Goal: Task Accomplishment & Management: Manage account settings

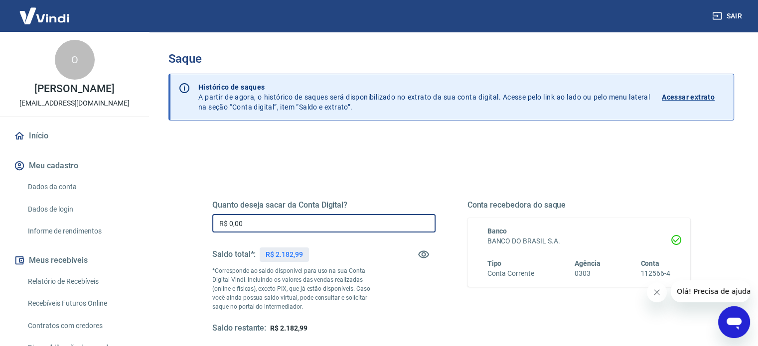
drag, startPoint x: 235, startPoint y: 224, endPoint x: 195, endPoint y: 210, distance: 42.2
click at [182, 216] on div "Quanto deseja sacar da Conta Digital? R$ 0,00 ​ Saldo total*: R$ 2.182,99 *Corr…" at bounding box center [451, 315] width 566 height 356
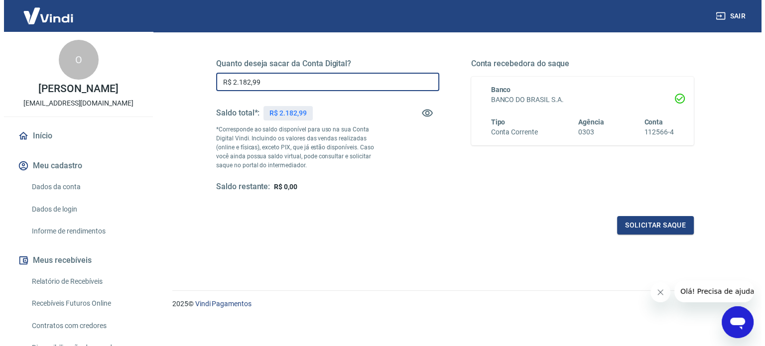
scroll to position [146, 0]
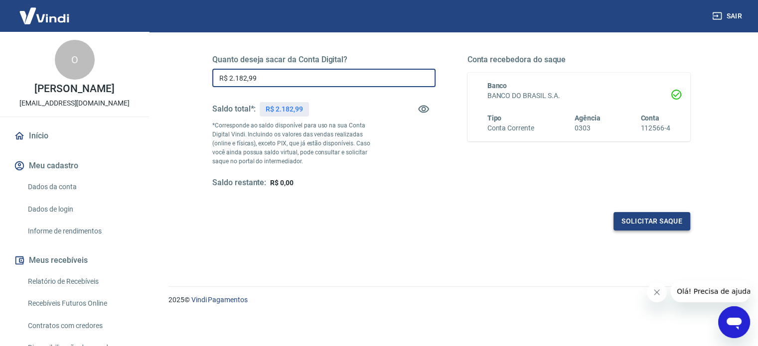
type input "R$ 2.182,99"
click at [649, 212] on button "Solicitar saque" at bounding box center [651, 221] width 77 height 18
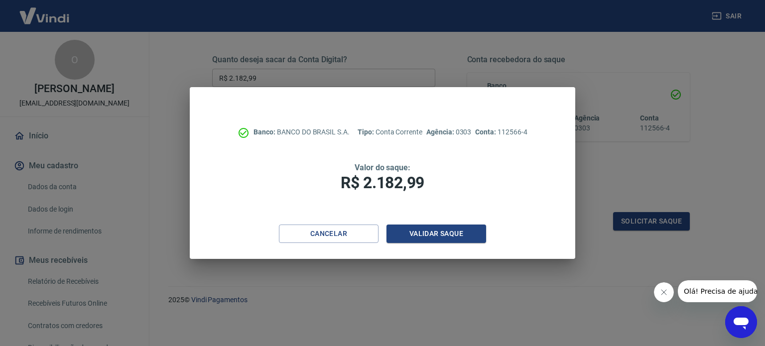
click at [470, 219] on div "Banco: BANCO DO BRASIL S.A. Tipo: Conta Corrente Agência: 0303 Conta: 112566-4 …" at bounding box center [382, 156] width 385 height 138
click at [462, 236] on button "Validar saque" at bounding box center [437, 234] width 100 height 18
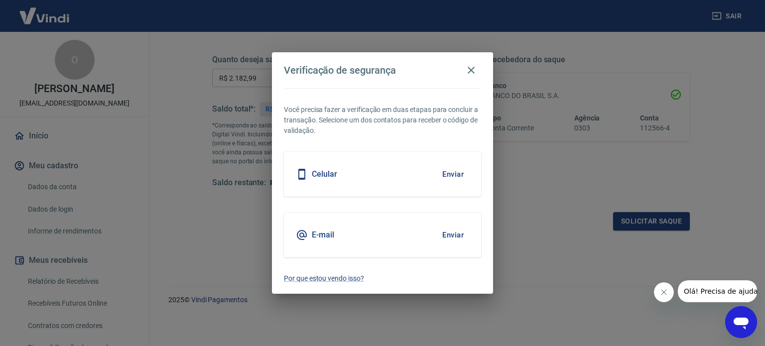
click at [446, 174] on button "Enviar" at bounding box center [453, 174] width 32 height 21
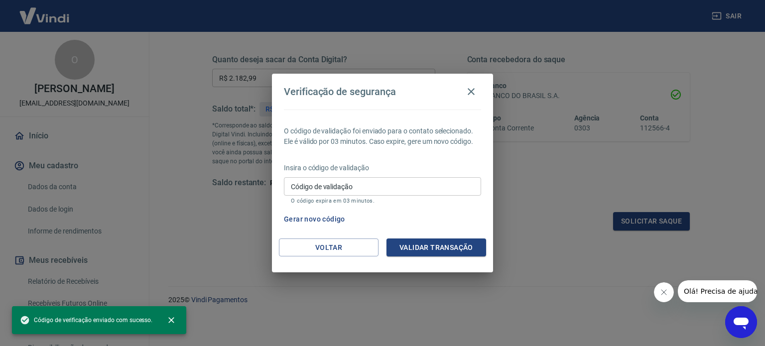
click at [371, 186] on input "Código de validação" at bounding box center [382, 186] width 197 height 18
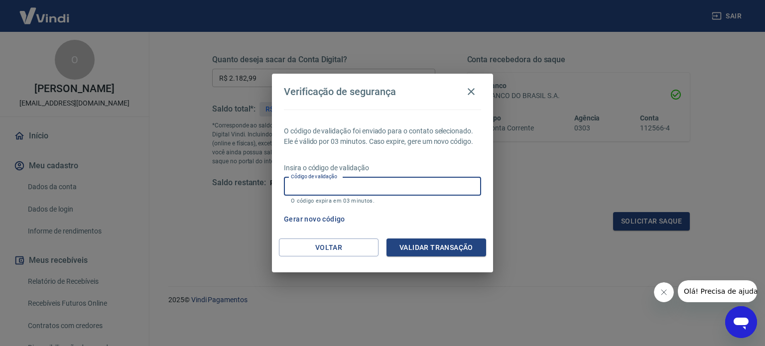
click at [342, 186] on input "Código de validação" at bounding box center [382, 186] width 197 height 18
click at [321, 221] on button "Gerar novo código" at bounding box center [314, 219] width 69 height 18
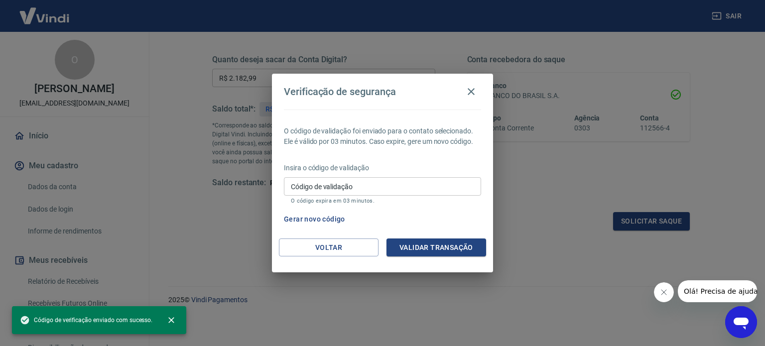
click at [337, 188] on input "Código de validação" at bounding box center [382, 186] width 197 height 18
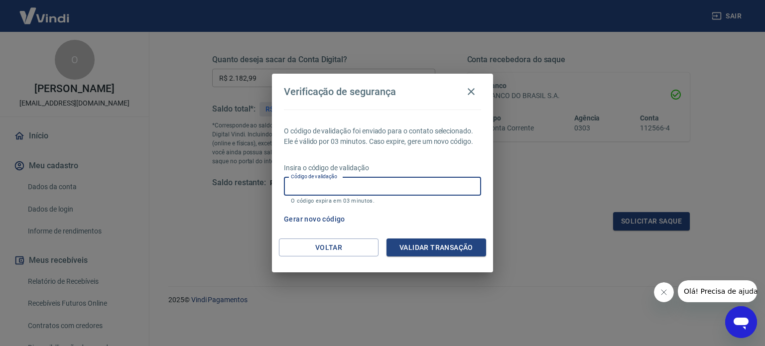
click at [337, 188] on input "Código de validação" at bounding box center [382, 186] width 197 height 18
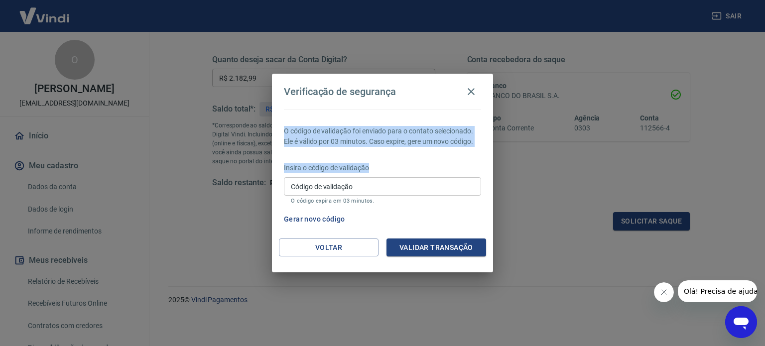
drag, startPoint x: 418, startPoint y: 88, endPoint x: 383, endPoint y: 163, distance: 82.9
click at [383, 162] on div "Verificação de segurança O código de validação foi enviado para o contato selec…" at bounding box center [382, 173] width 221 height 199
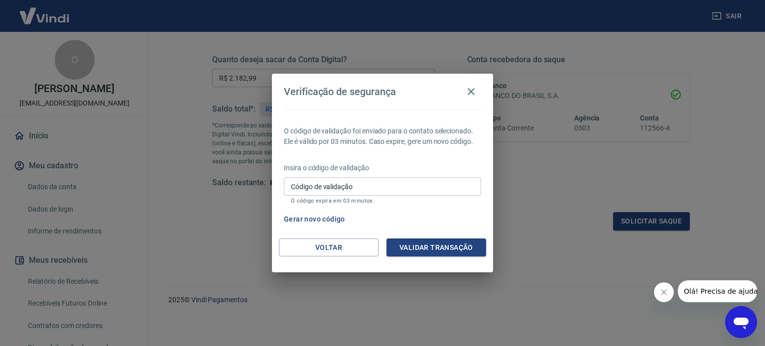
click at [389, 85] on div "Verificação de segurança" at bounding box center [382, 92] width 197 height 20
